Goal: Navigation & Orientation: Find specific page/section

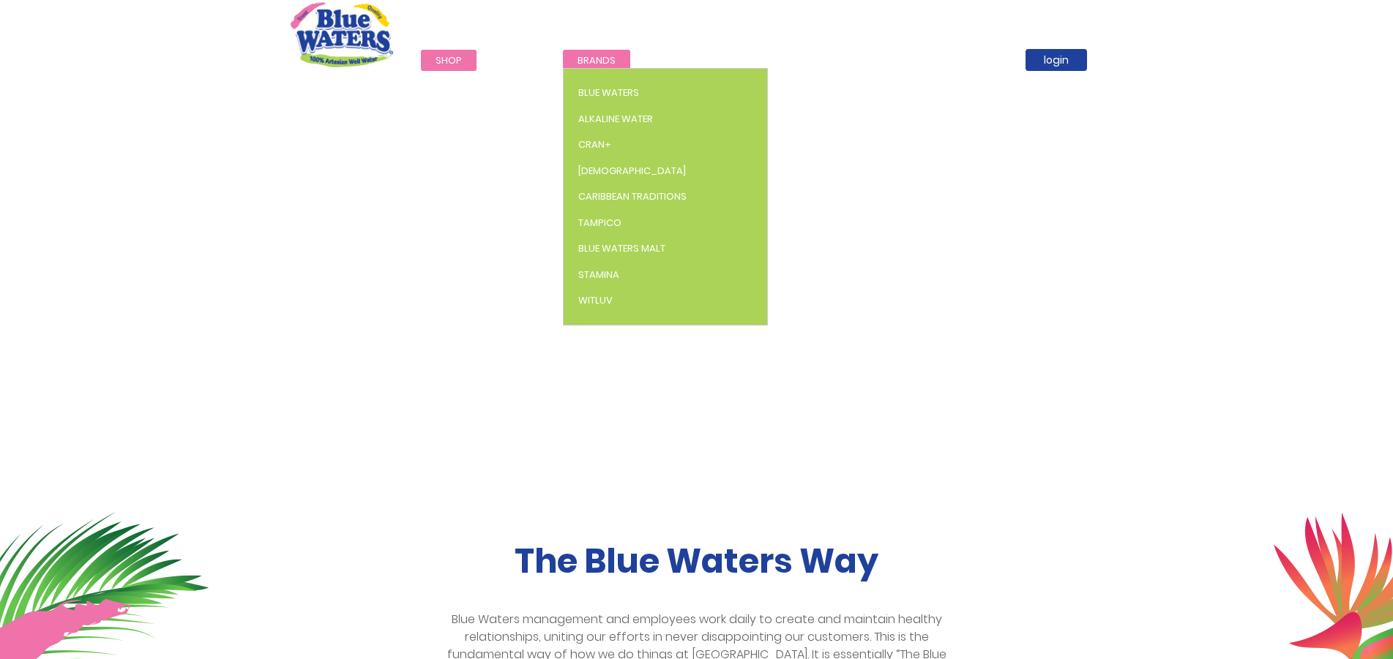
click at [592, 59] on span "Brands" at bounding box center [596, 60] width 38 height 14
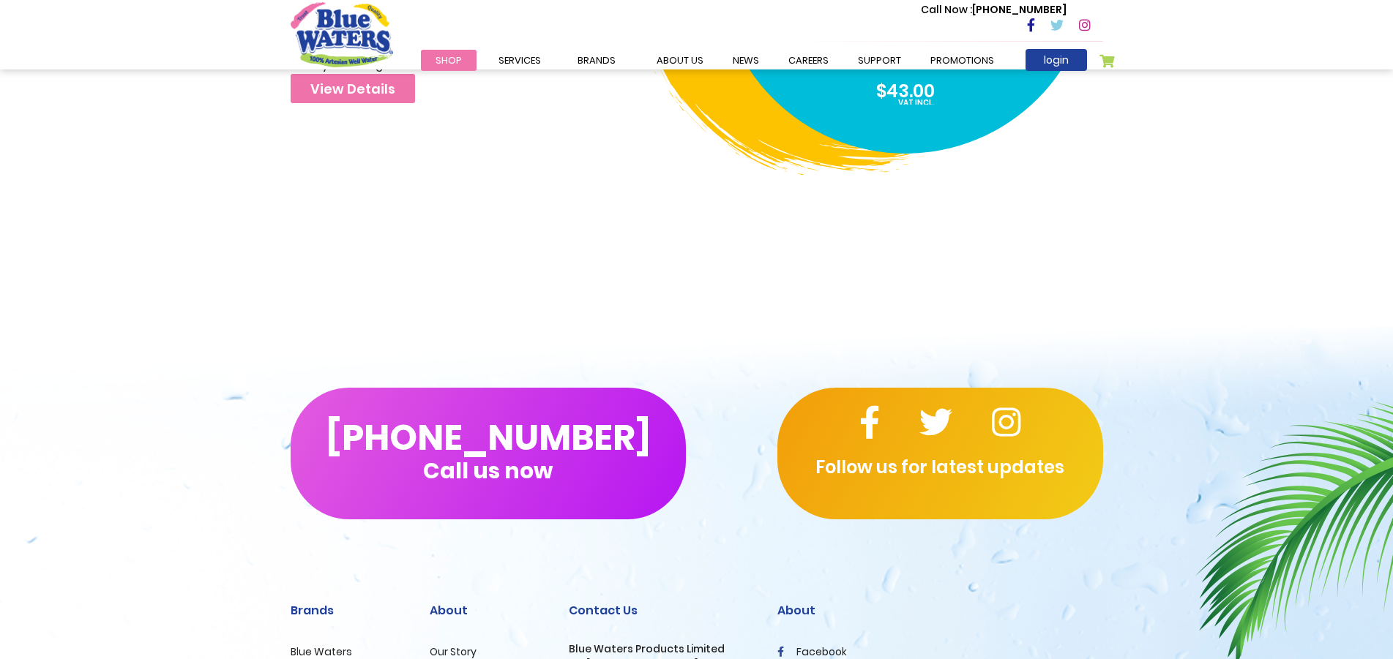
scroll to position [4944, 0]
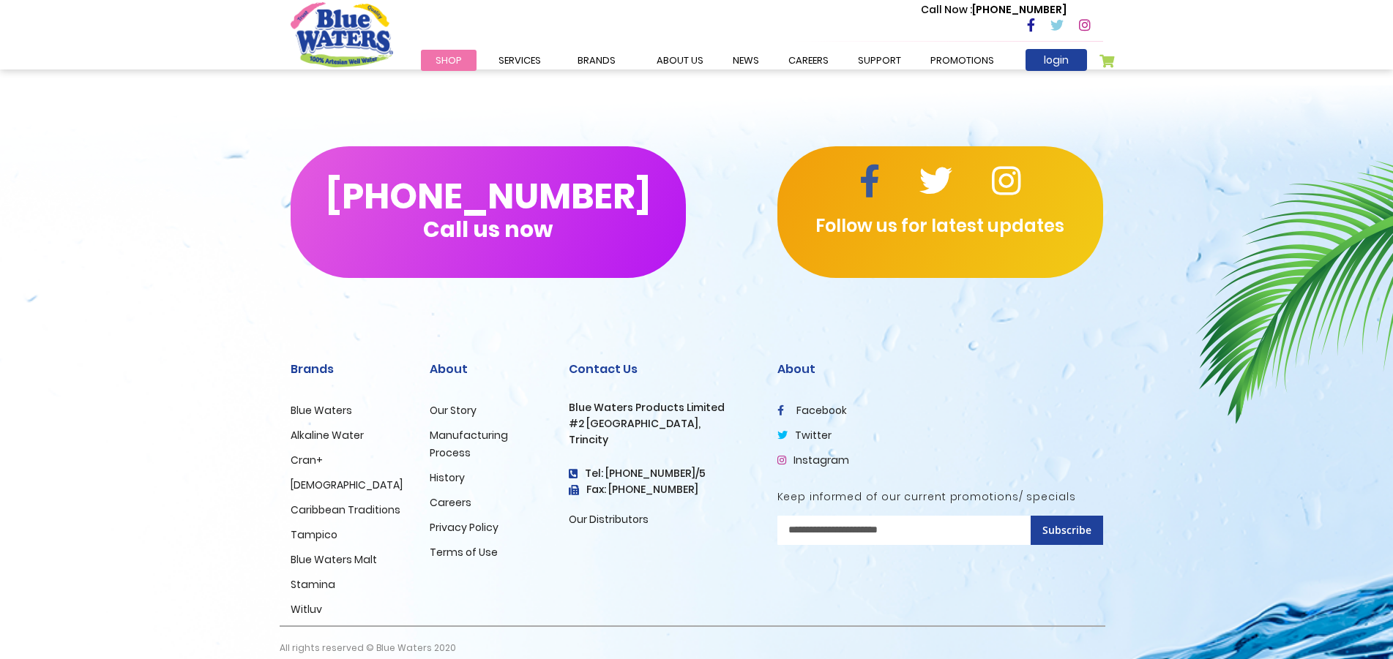
click at [871, 165] on icon at bounding box center [869, 181] width 20 height 33
click at [168, 351] on div "[PHONE_NUMBER] Call us now Follow us for latest updates Brands Blue Waters Alka…" at bounding box center [696, 382] width 1393 height 589
click at [1002, 165] on icon at bounding box center [1006, 181] width 29 height 33
click at [944, 165] on icon at bounding box center [935, 181] width 33 height 33
